Goal: Find specific page/section: Find specific page/section

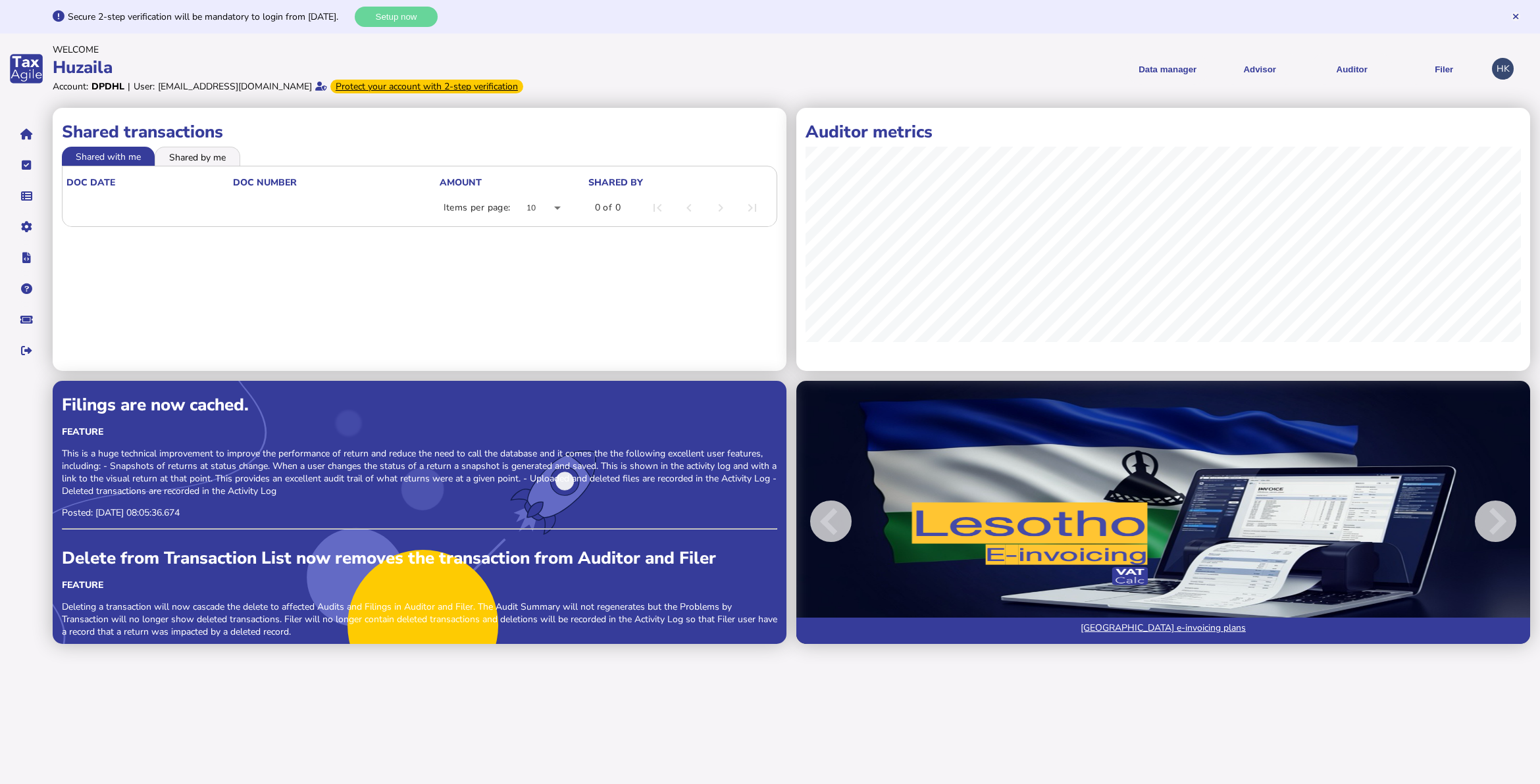
click at [1501, 70] on div "HK" at bounding box center [1503, 69] width 22 height 22
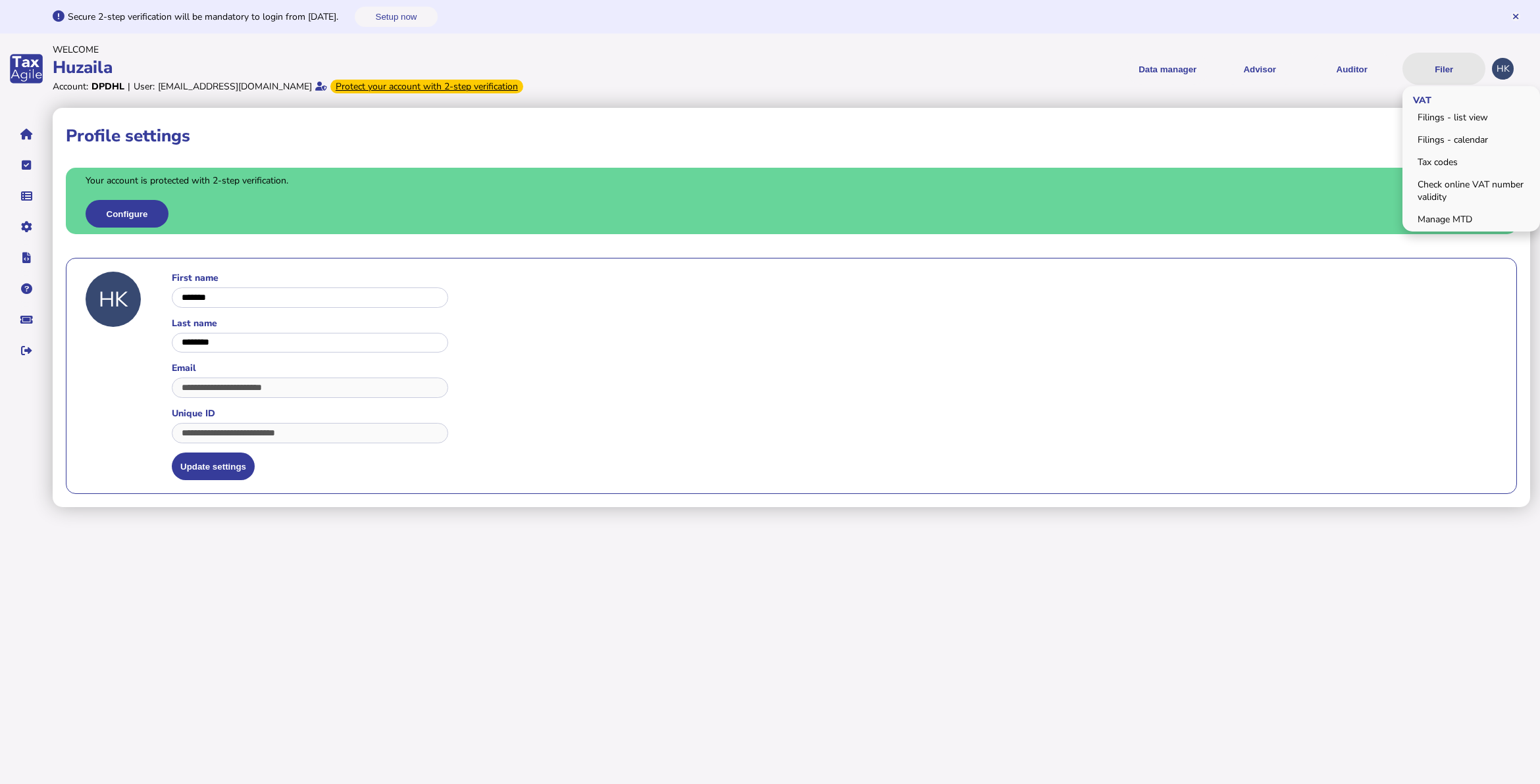
click at [1446, 70] on button "Filer" at bounding box center [1444, 68] width 83 height 32
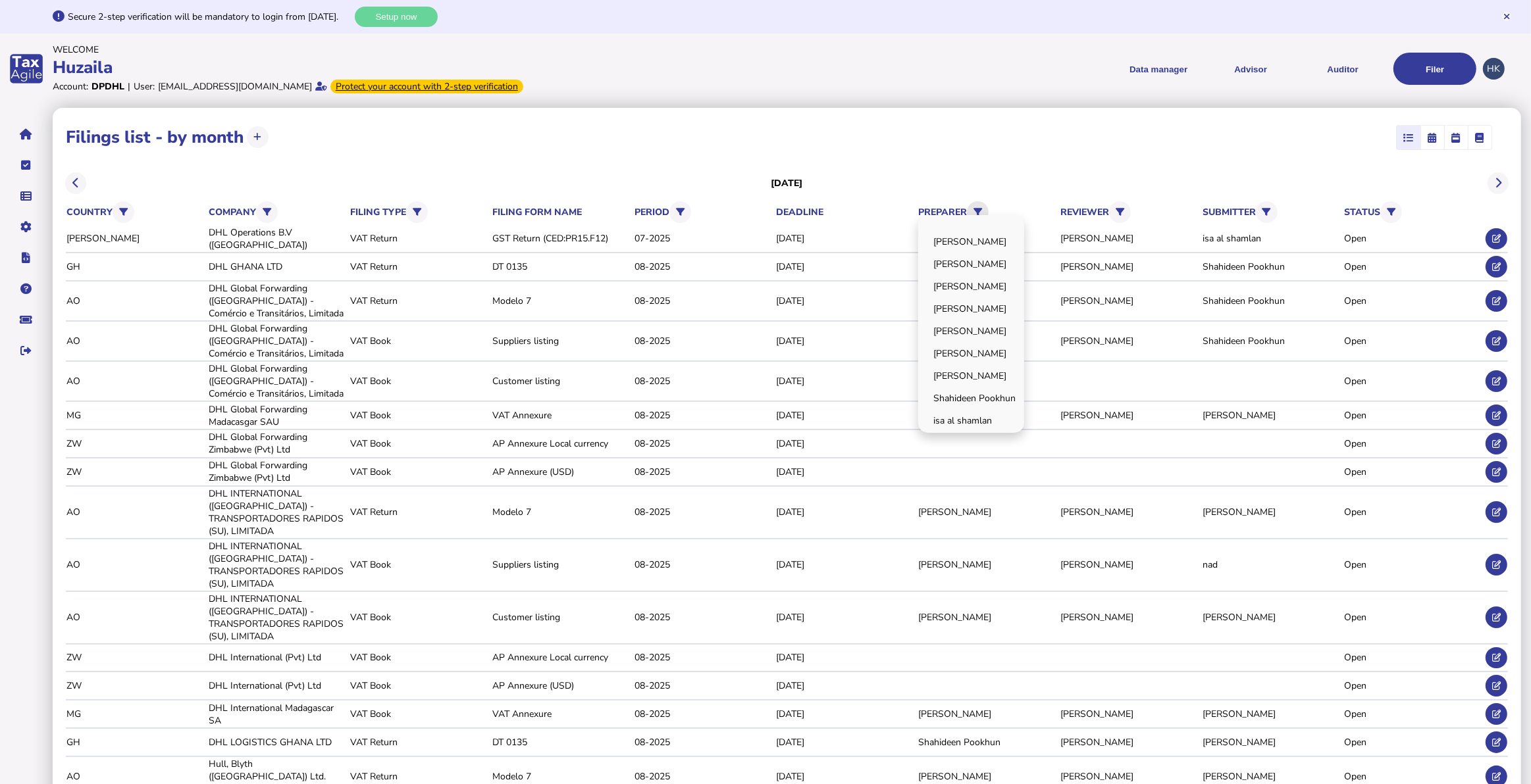
click at [988, 209] on button at bounding box center [978, 212] width 22 height 22
click at [972, 323] on link "[PERSON_NAME]" at bounding box center [971, 332] width 102 height 20
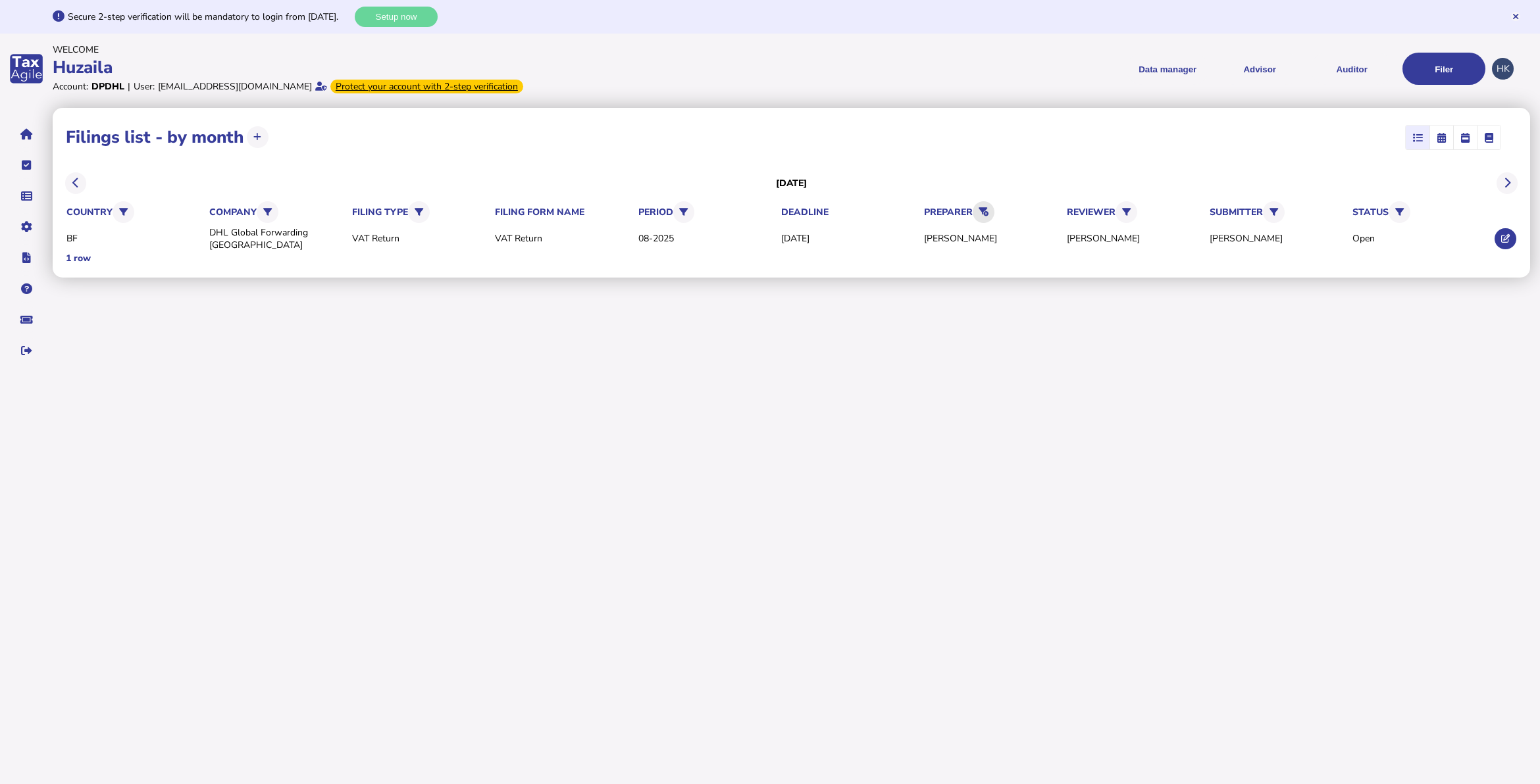
click at [988, 202] on button at bounding box center [984, 212] width 22 height 22
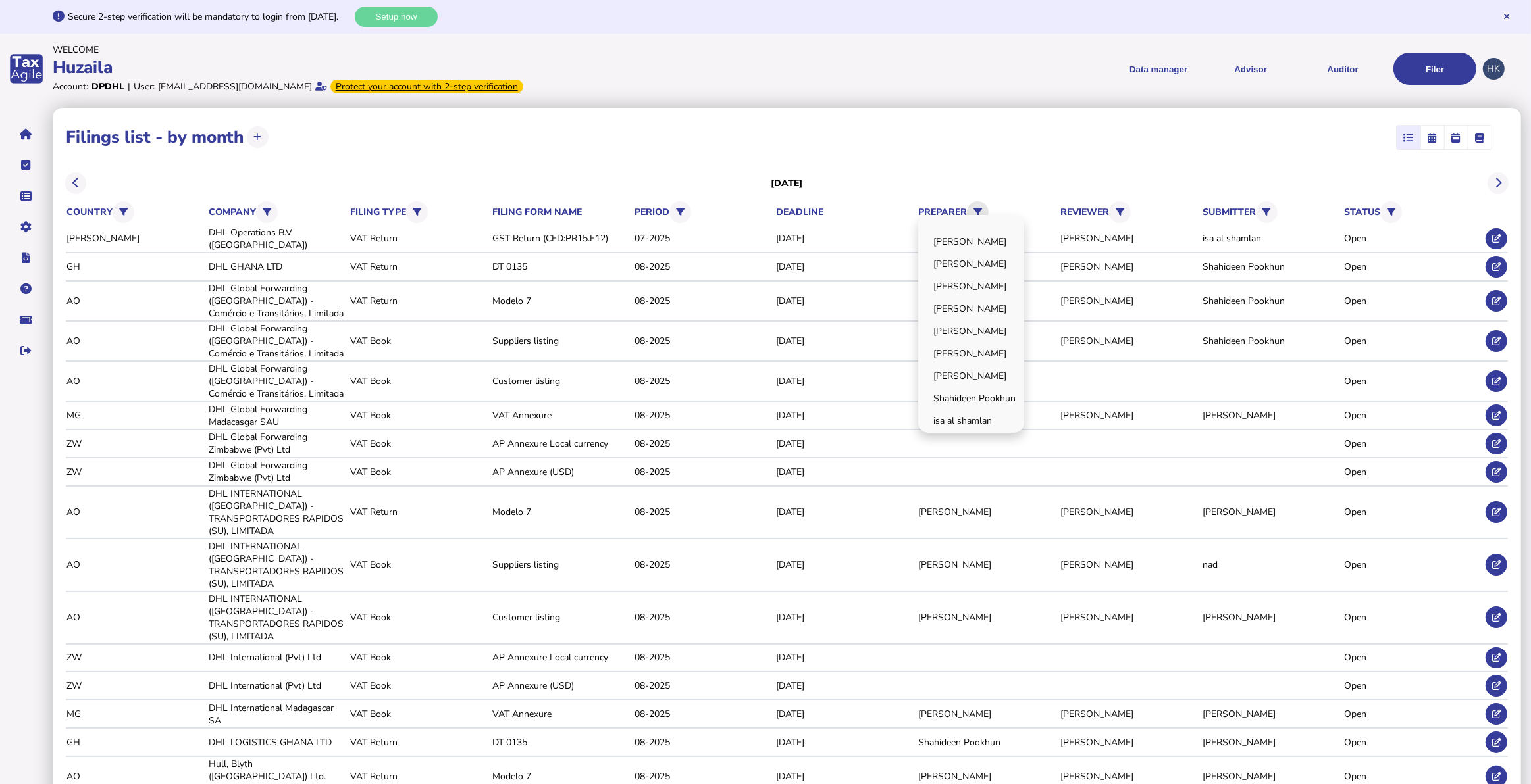
click at [975, 202] on button at bounding box center [978, 212] width 22 height 22
click at [0, 0] on link "[PERSON_NAME]" at bounding box center [0, 0] width 0 height 0
